Goal: Task Accomplishment & Management: Use online tool/utility

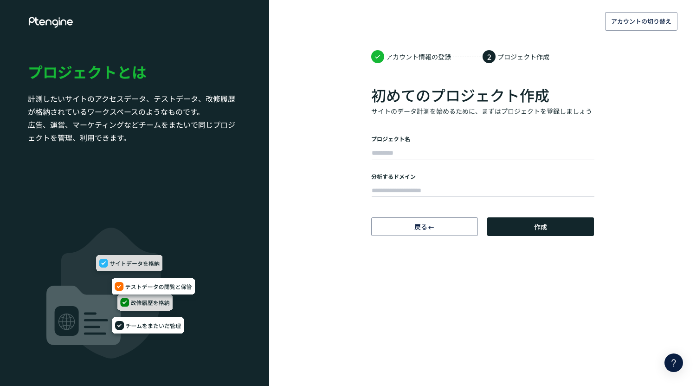
drag, startPoint x: 0, startPoint y: 0, endPoint x: 419, endPoint y: 151, distance: 445.7
click at [419, 151] on input "text" at bounding box center [483, 153] width 223 height 13
type input "*"
type input "*********"
click at [414, 190] on input "text" at bounding box center [483, 190] width 223 height 13
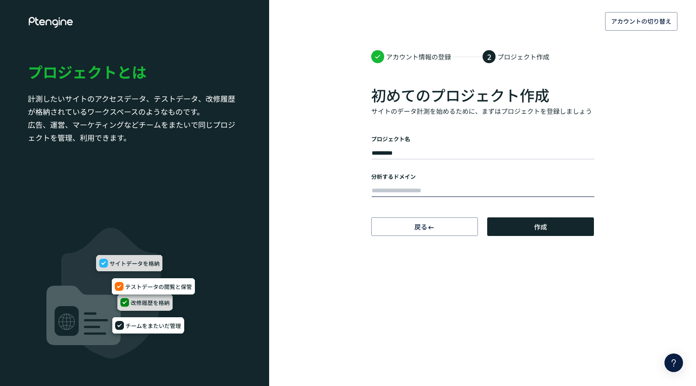
click at [422, 190] on input "text" at bounding box center [483, 190] width 223 height 13
paste input "**********"
type input "**********"
click at [523, 227] on button "作成" at bounding box center [540, 226] width 107 height 19
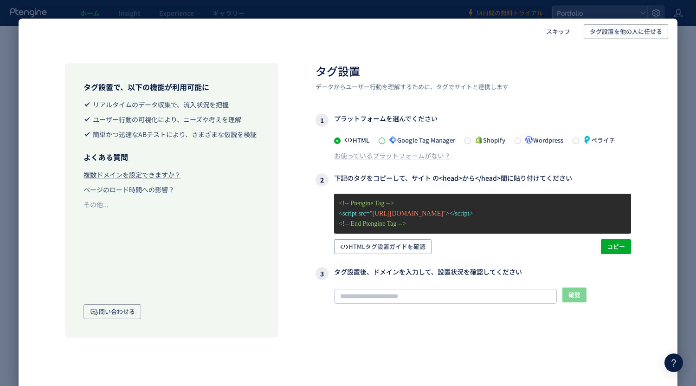
click at [384, 142] on span at bounding box center [382, 140] width 6 height 6
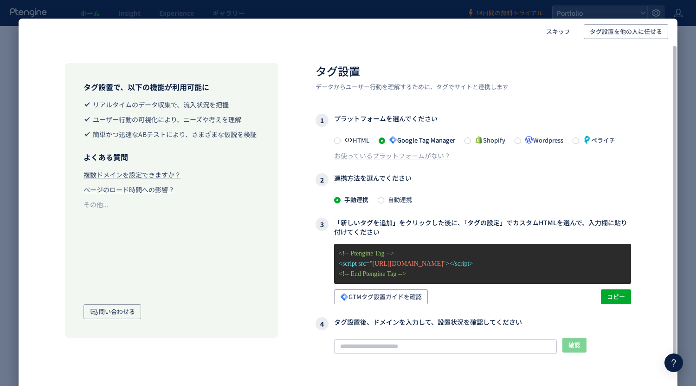
click at [386, 199] on span "自動連携" at bounding box center [398, 199] width 28 height 9
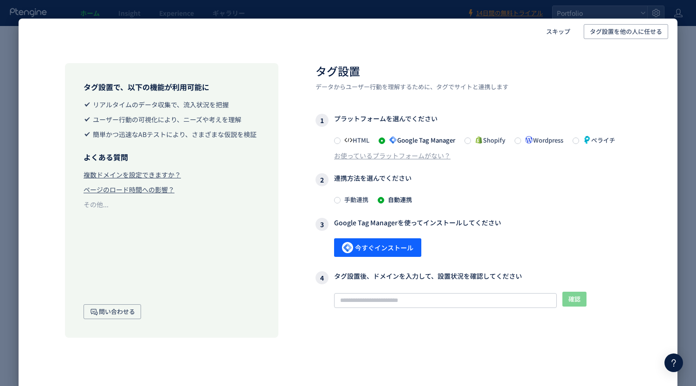
click at [346, 200] on span "手動連携" at bounding box center [355, 199] width 28 height 9
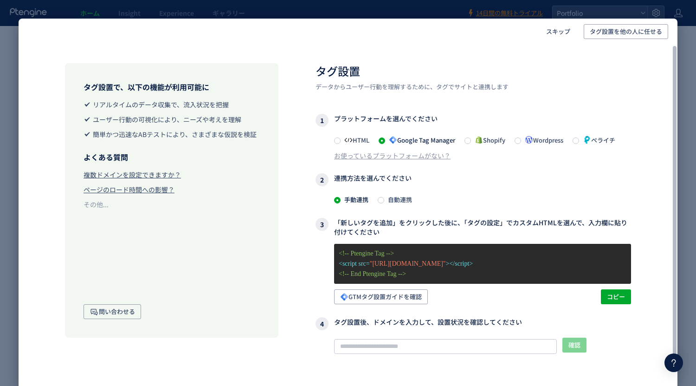
click at [396, 197] on span "自動連携" at bounding box center [398, 199] width 28 height 9
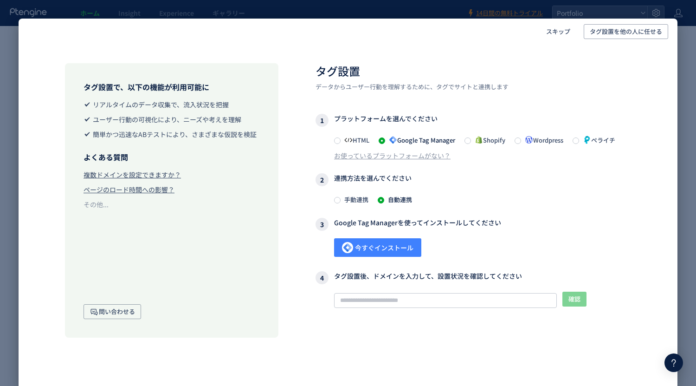
click at [374, 247] on span "今すぐインストール" at bounding box center [377, 247] width 71 height 19
click at [354, 197] on span "手動連携" at bounding box center [355, 199] width 28 height 9
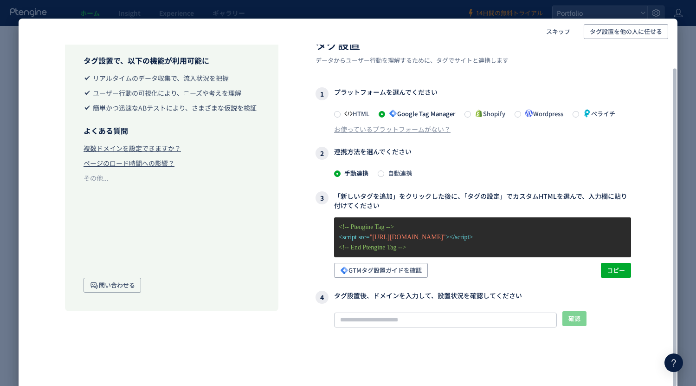
scroll to position [27, 0]
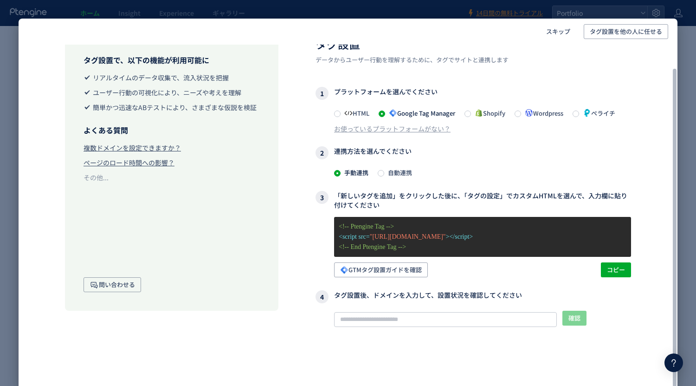
click at [427, 245] on p "<!-- End Ptengine Tag -->" at bounding box center [483, 247] width 288 height 10
click at [617, 270] on span "コピー" at bounding box center [616, 269] width 18 height 15
click at [385, 173] on span "自動連携" at bounding box center [398, 172] width 28 height 9
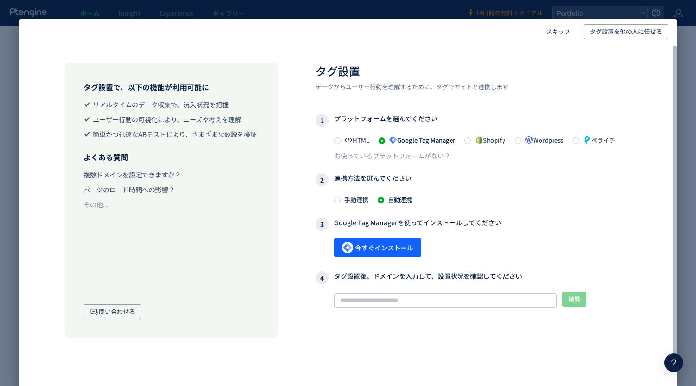
scroll to position [0, 0]
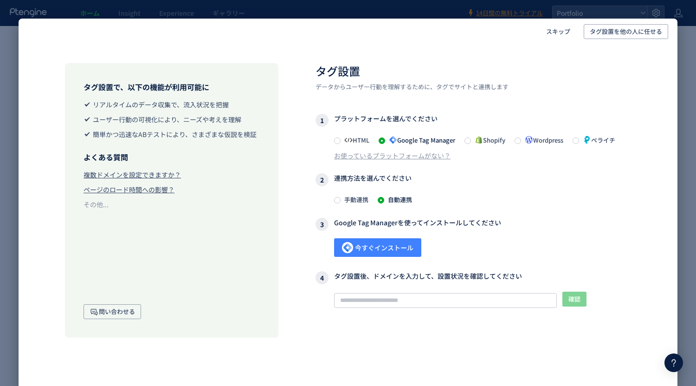
click at [388, 246] on span "今すぐインストール" at bounding box center [377, 247] width 71 height 19
click at [345, 198] on span "手動連携" at bounding box center [355, 199] width 28 height 9
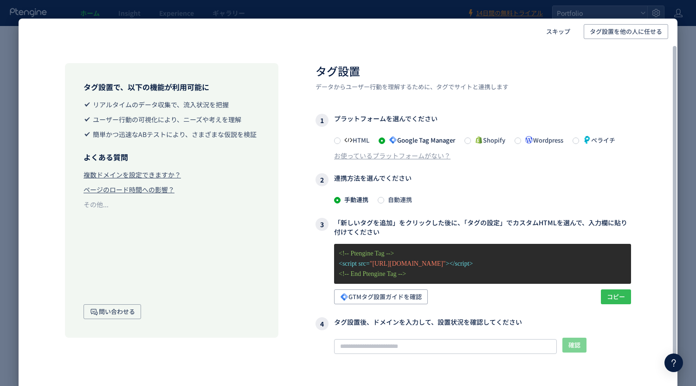
click at [612, 297] on span "コピー" at bounding box center [616, 296] width 18 height 15
click at [370, 296] on span "GTMタグ設置ガイドを確認" at bounding box center [381, 296] width 82 height 15
click at [336, 141] on span at bounding box center [337, 140] width 6 height 6
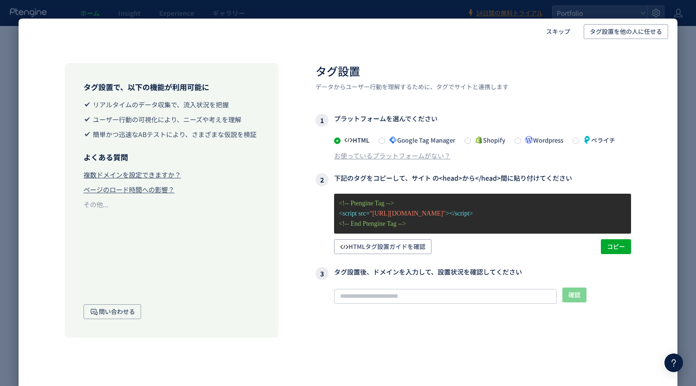
click at [379, 140] on div "HTML Google Tag Manager Shopify Wordpress ペライチ" at bounding box center [482, 139] width 297 height 11
click at [385, 140] on span at bounding box center [382, 140] width 6 height 6
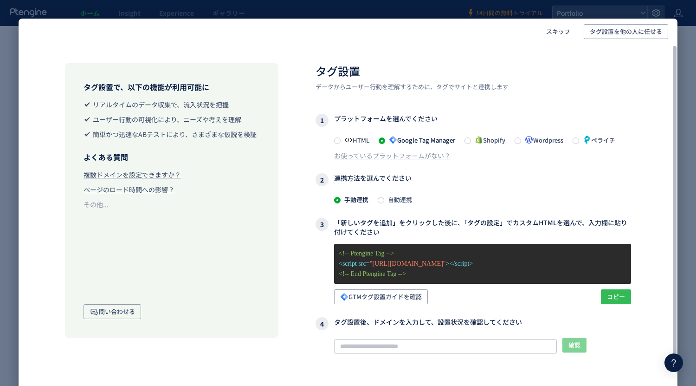
click at [610, 295] on span "コピー" at bounding box center [616, 296] width 18 height 15
click at [612, 296] on span "コピー" at bounding box center [616, 296] width 18 height 15
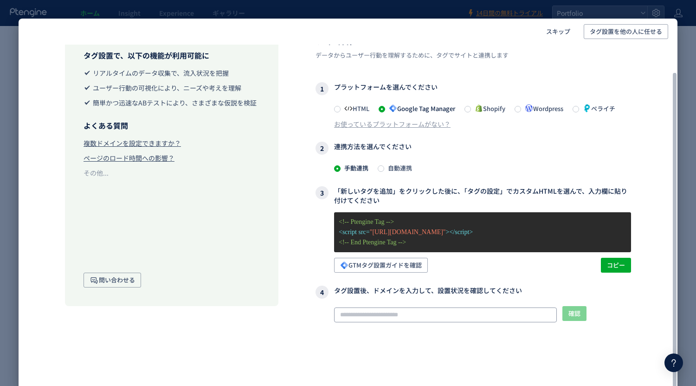
click at [382, 315] on input "text" at bounding box center [445, 314] width 223 height 15
click at [362, 313] on input "text" at bounding box center [445, 314] width 223 height 15
paste input "**********"
type input "**********"
click at [574, 313] on span "確認" at bounding box center [574, 313] width 12 height 15
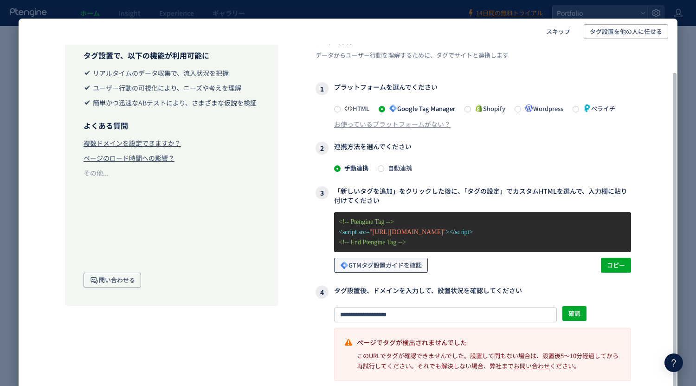
click at [412, 270] on span "GTMタグ設置ガイドを確認" at bounding box center [381, 264] width 82 height 15
click at [573, 309] on span "確認" at bounding box center [574, 313] width 12 height 15
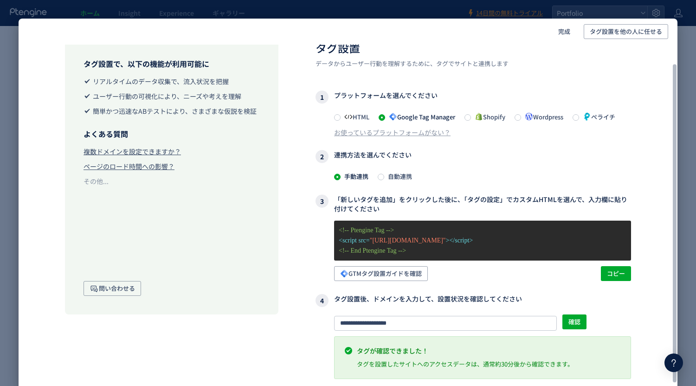
scroll to position [21, 0]
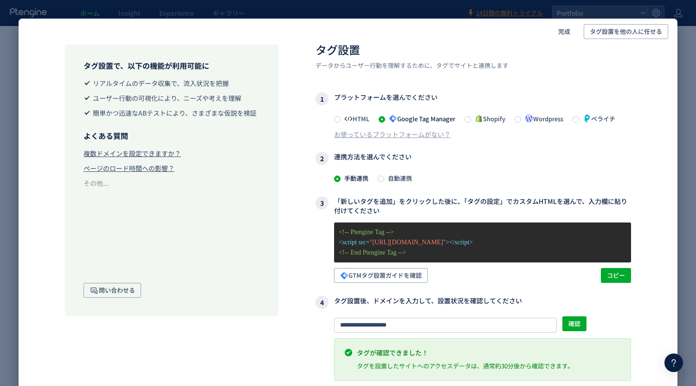
click at [686, 79] on div "完成 タグ設置を他の人に任せる タグ設置で、以下の機能が利用可能に リアルタイムのデータ収集で、流入状況を把握 ユーザー行動の可視化により、ニーズや考えを理解…" at bounding box center [348, 193] width 696 height 386
click at [688, 46] on div "完成 タグ設置を他の人に任せる タグ設置で、以下の機能が利用可能に リアルタイムのデータ収集で、流入状況を把握 ユーザー行動の可視化により、ニーズや考えを理解…" at bounding box center [348, 193] width 696 height 386
click at [434, 11] on div "完成 タグ設置を他の人に任せる タグ設置で、以下の機能が利用可能に リアルタイムのデータ収集で、流入状況を把握 ユーザー行動の可視化により、ニーズや考えを理解…" at bounding box center [348, 193] width 696 height 386
